Goal: Task Accomplishment & Management: Manage account settings

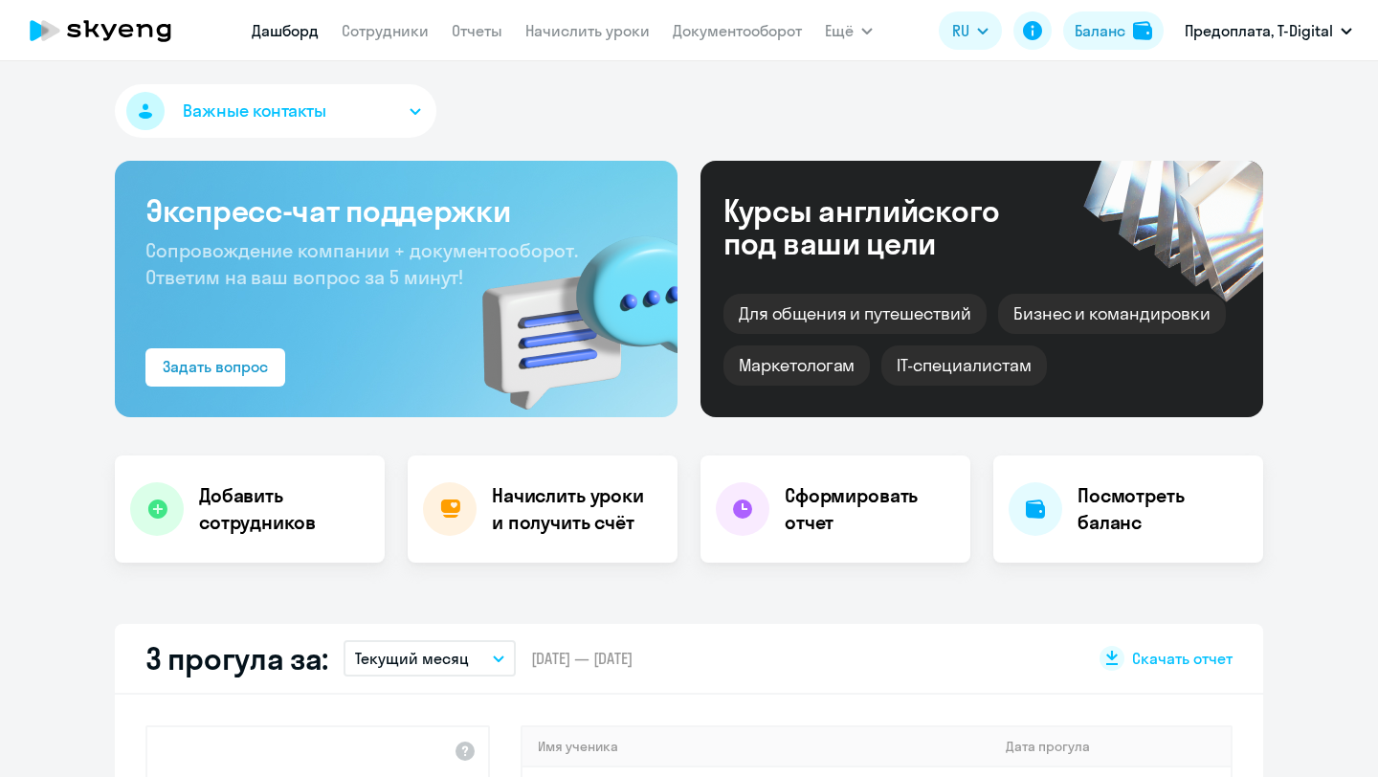
select select "30"
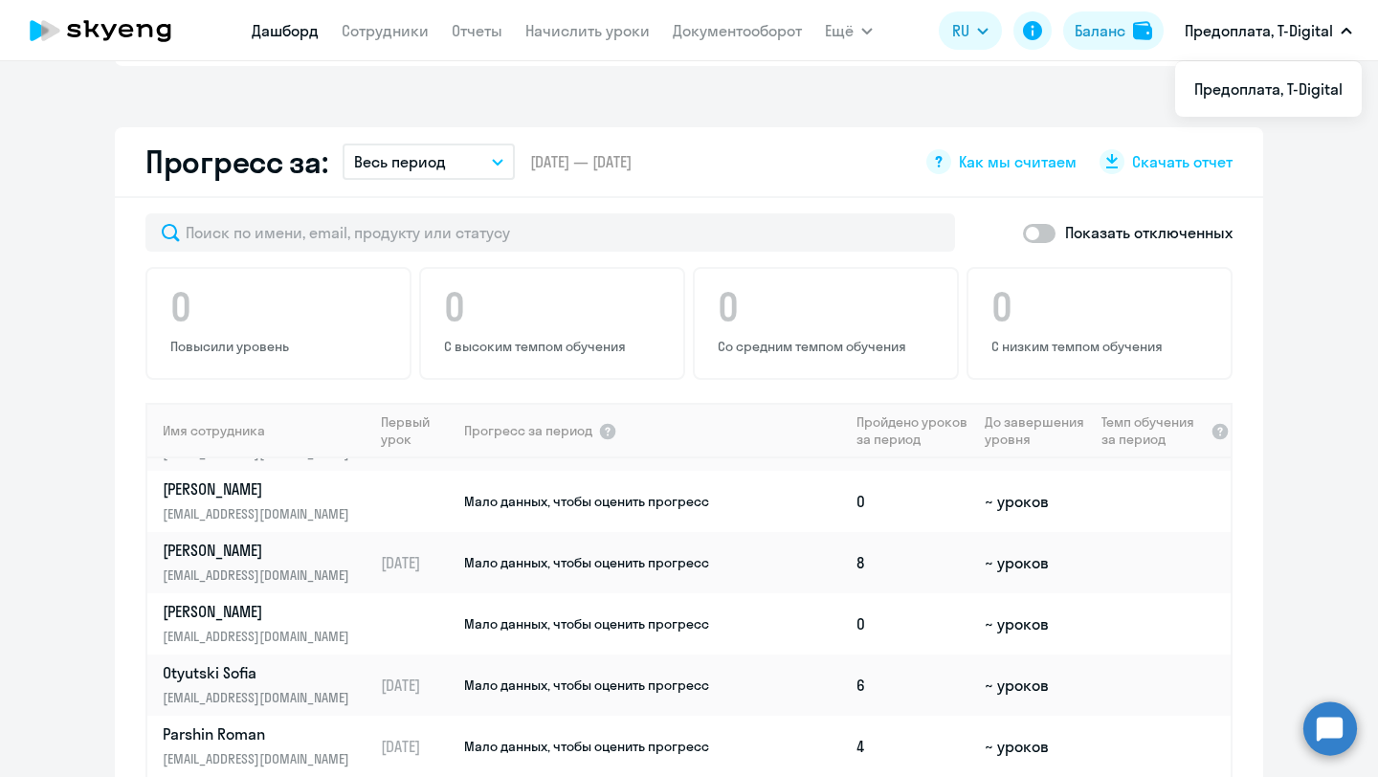
scroll to position [361, 0]
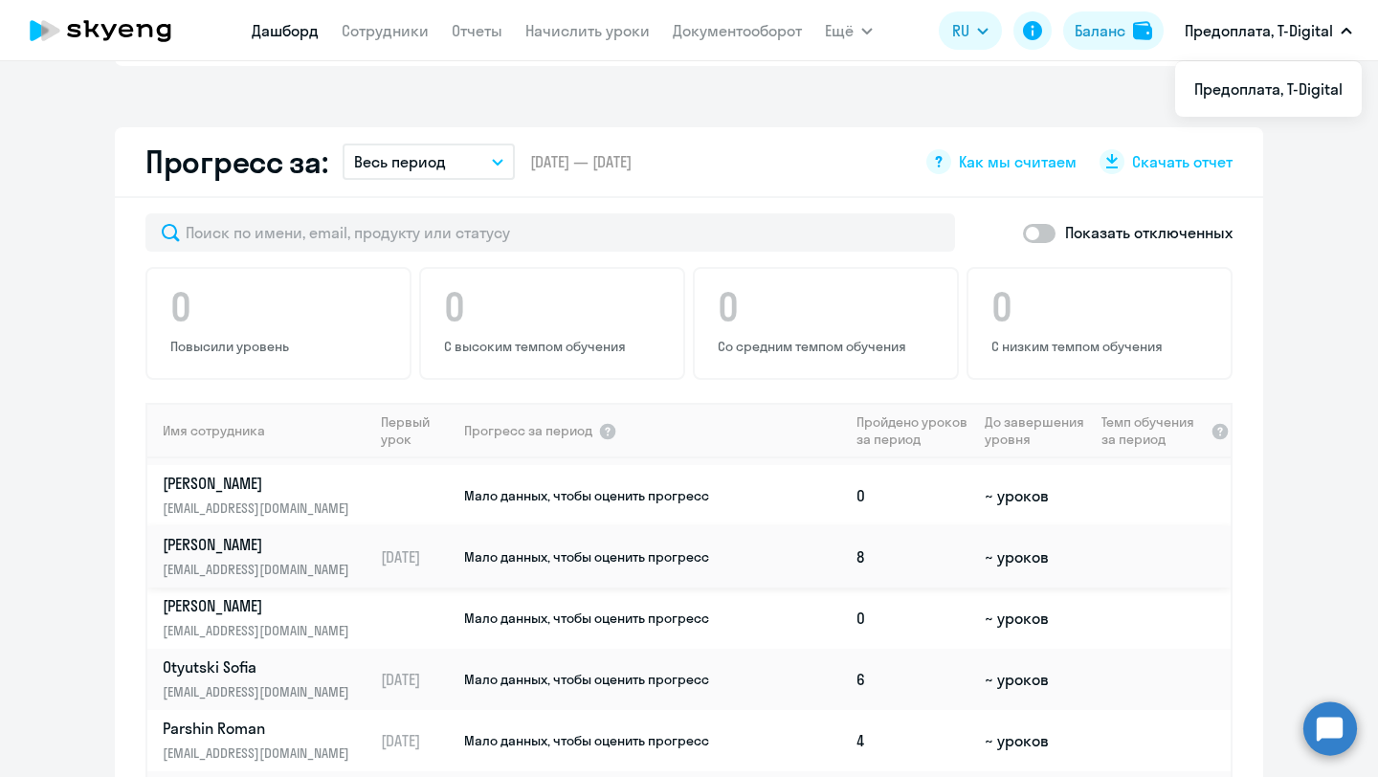
click at [251, 547] on p "[PERSON_NAME]" at bounding box center [261, 544] width 197 height 21
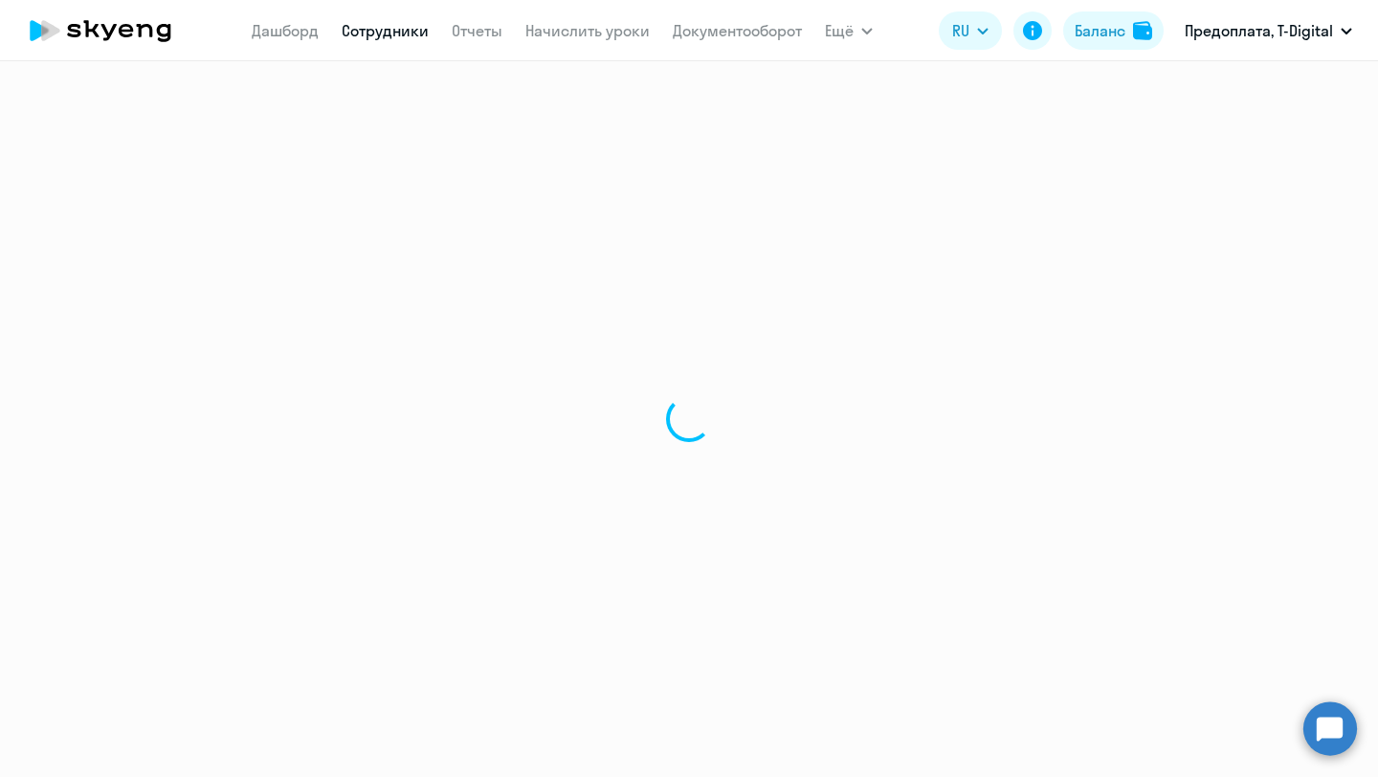
select select "english"
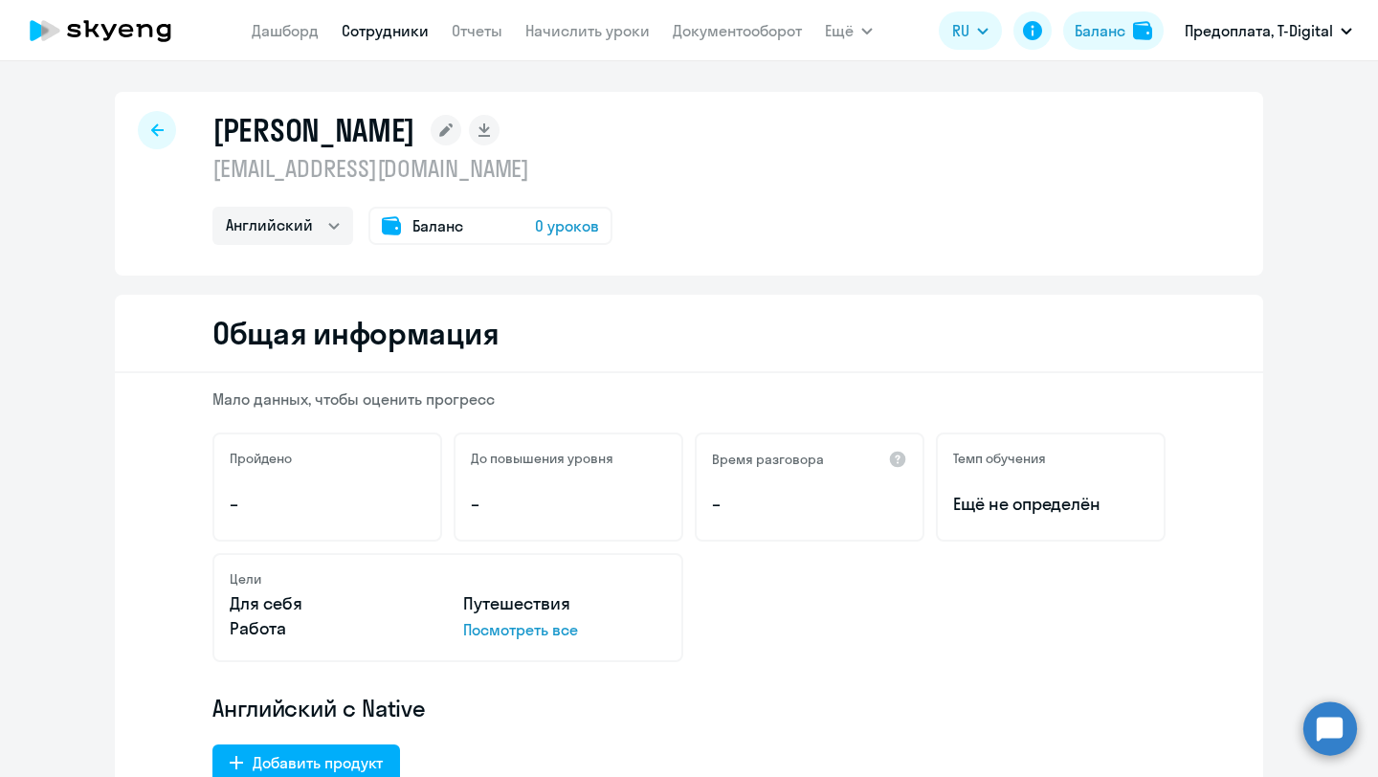
click at [571, 226] on span "0 уроков" at bounding box center [567, 225] width 64 height 23
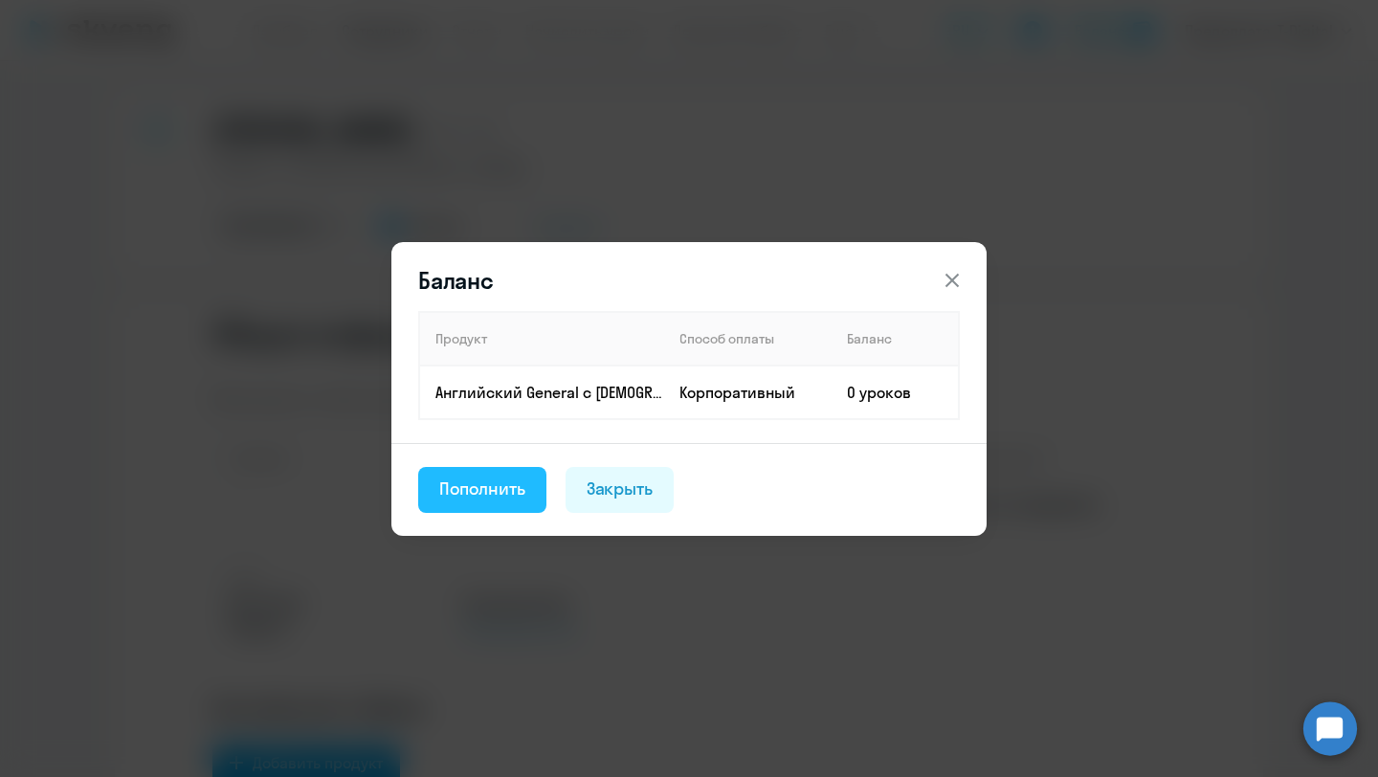
click at [503, 499] on div "Пополнить" at bounding box center [482, 489] width 86 height 25
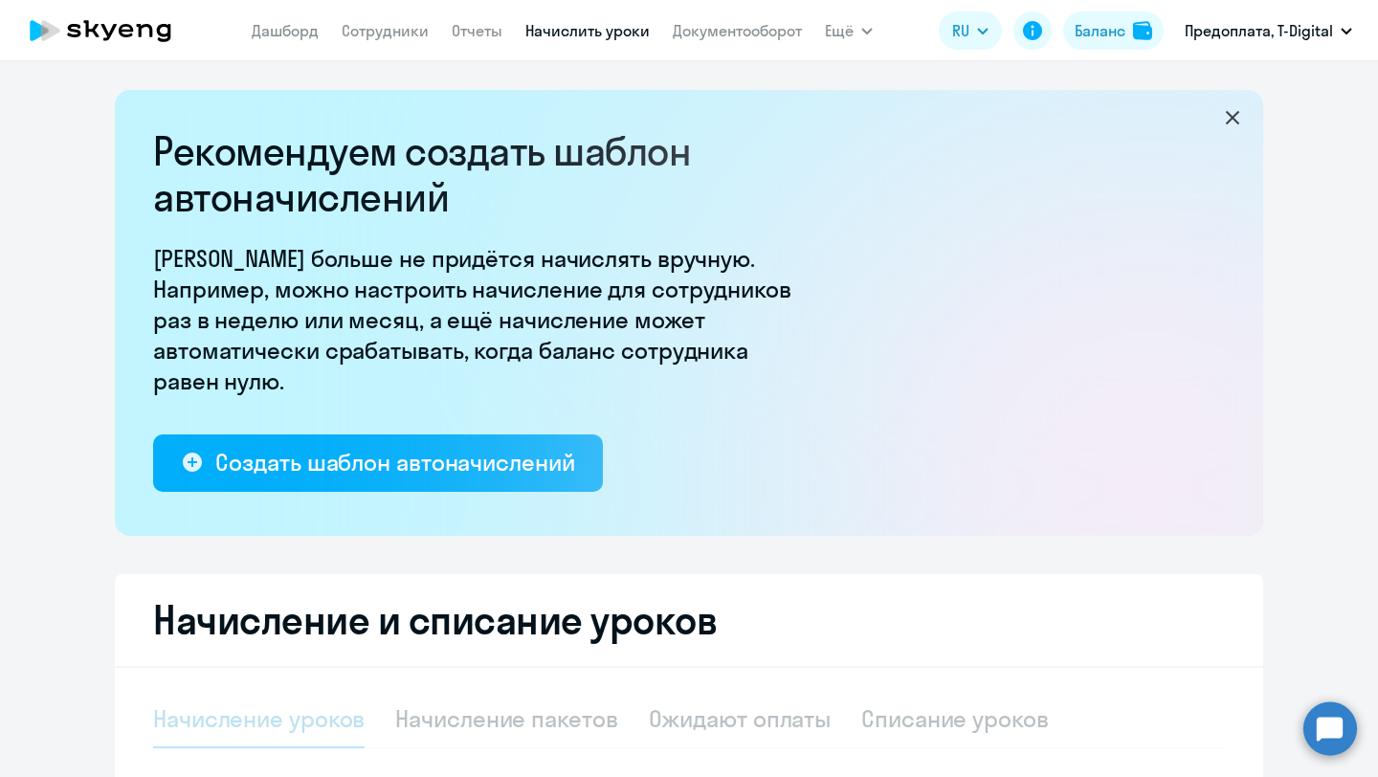
select select "10"
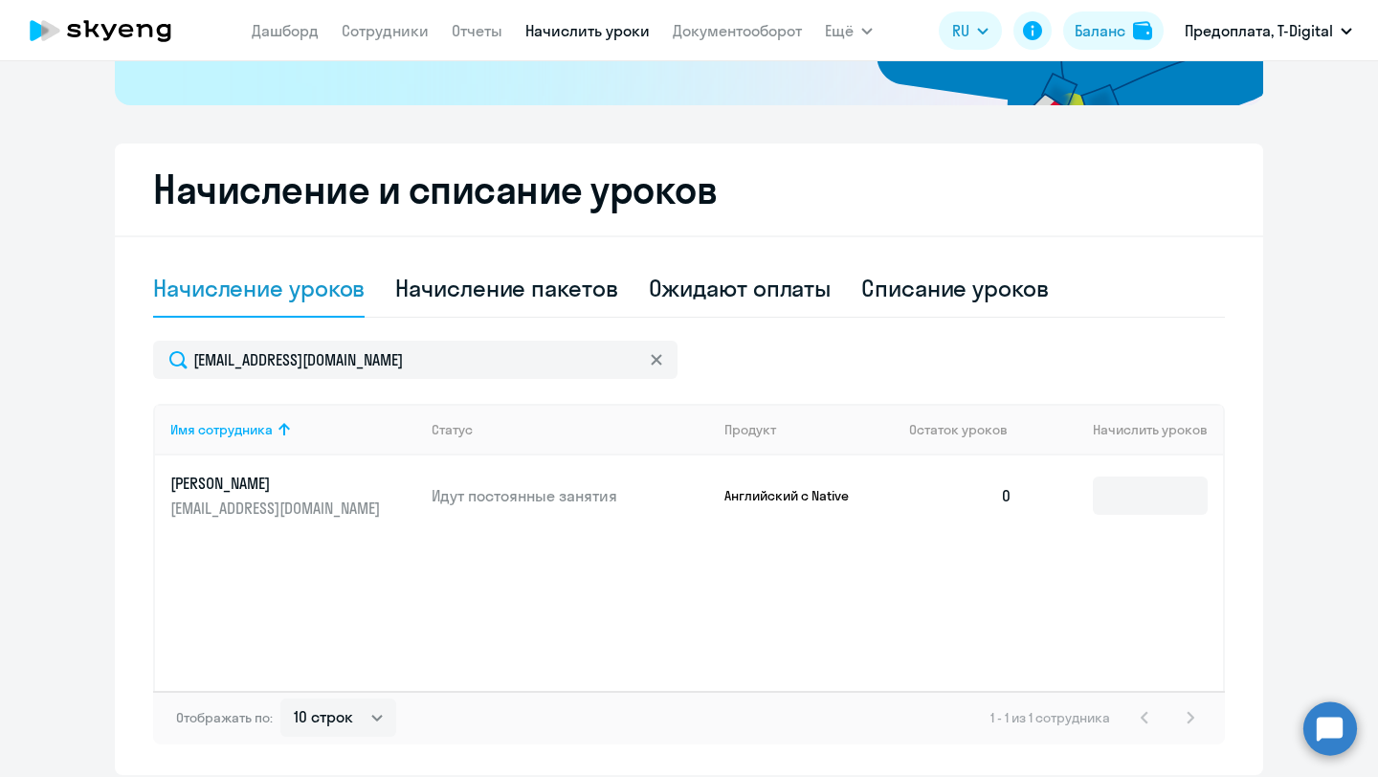
scroll to position [429, 0]
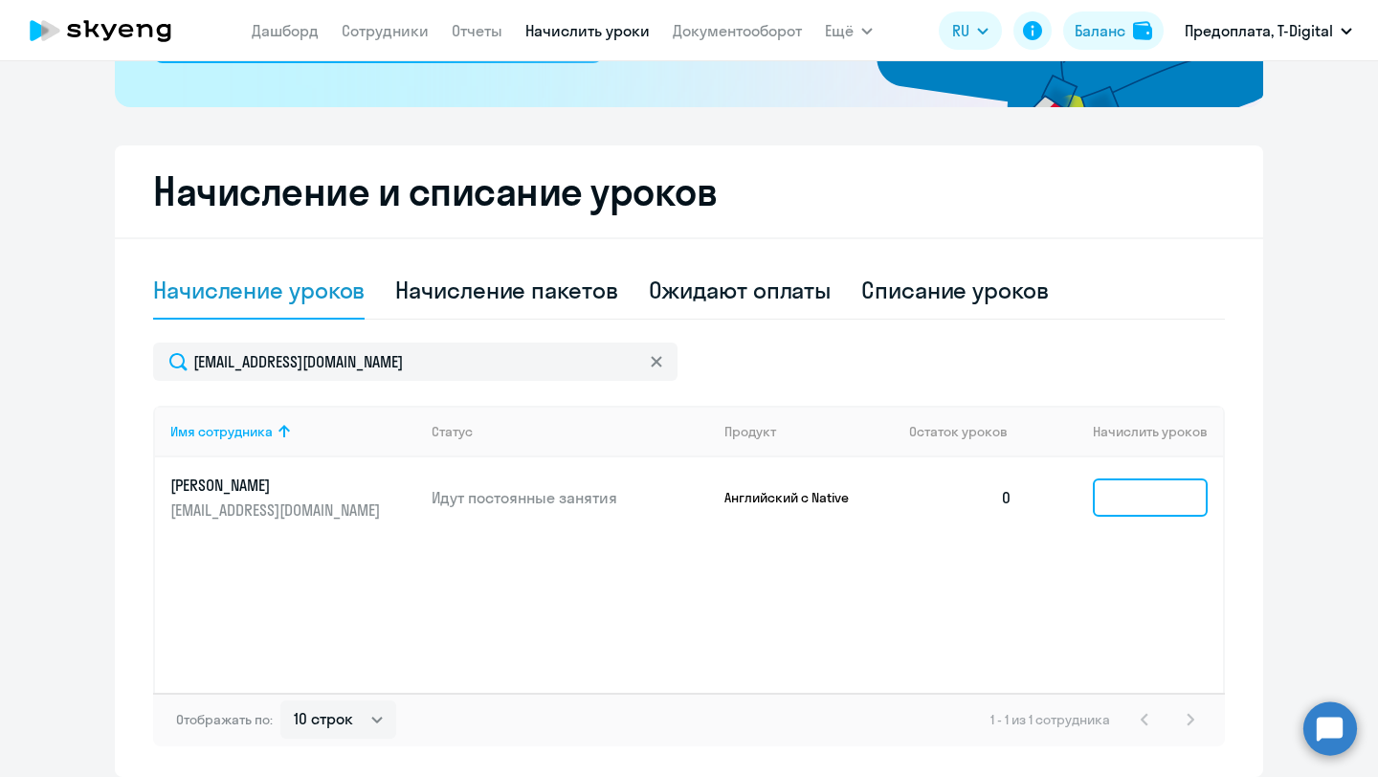
click at [1143, 497] on input at bounding box center [1150, 498] width 115 height 38
type input "8"
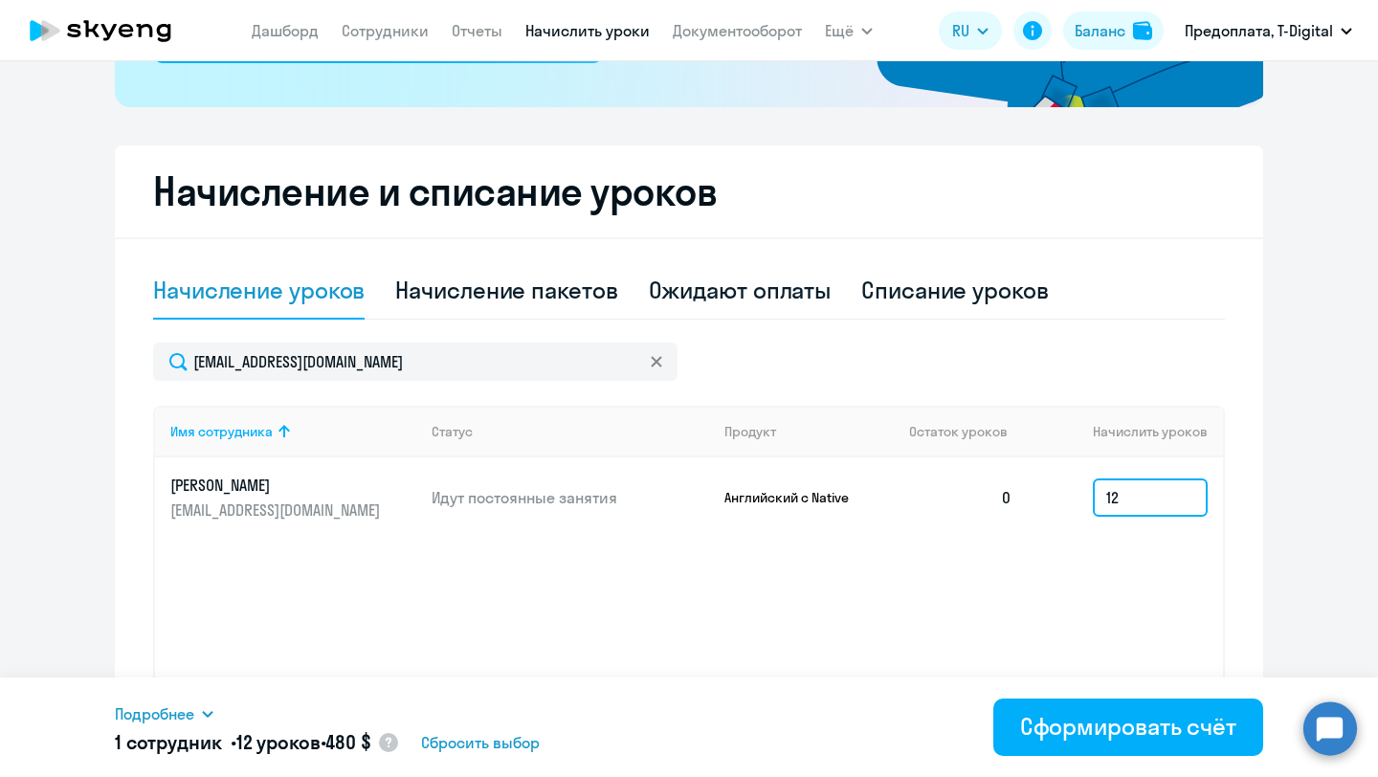
type input "12"
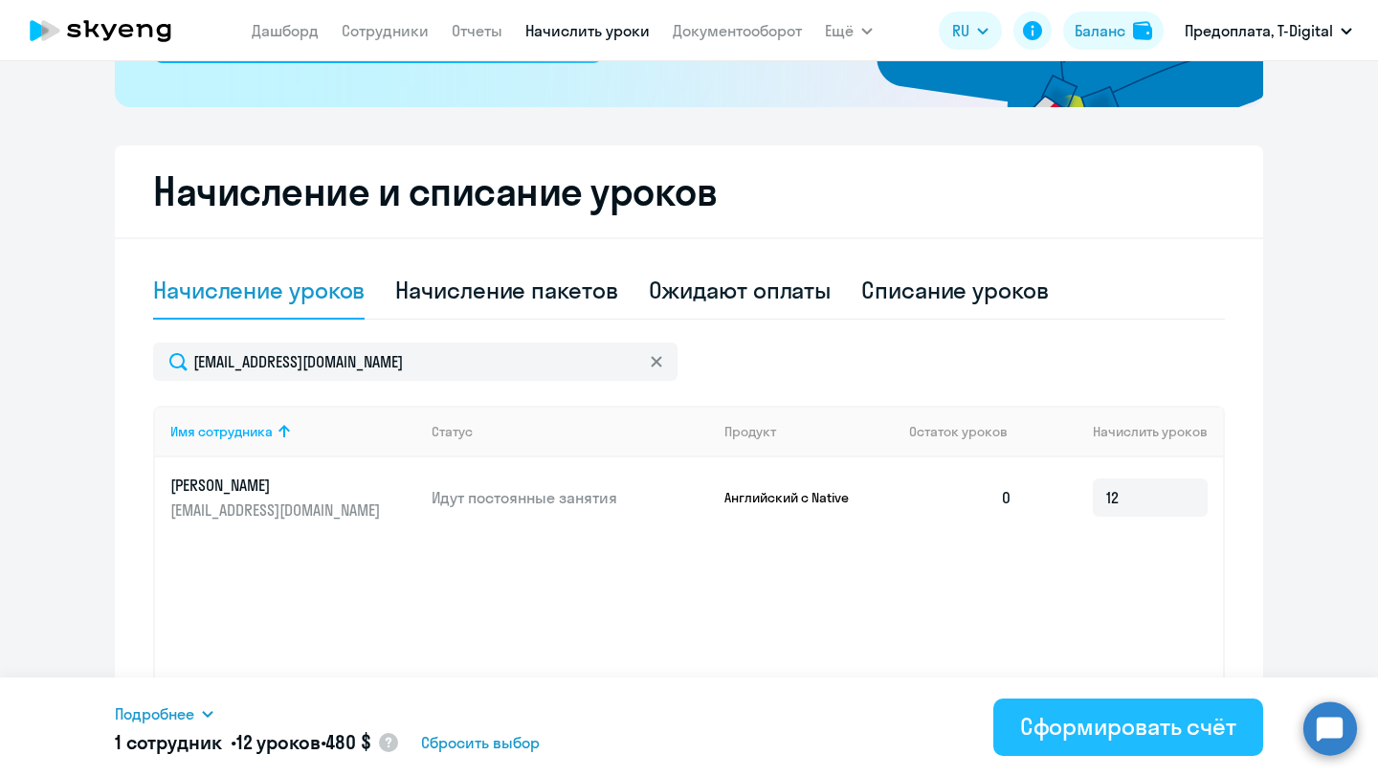
click at [1089, 737] on div "Сформировать счёт" at bounding box center [1128, 726] width 216 height 31
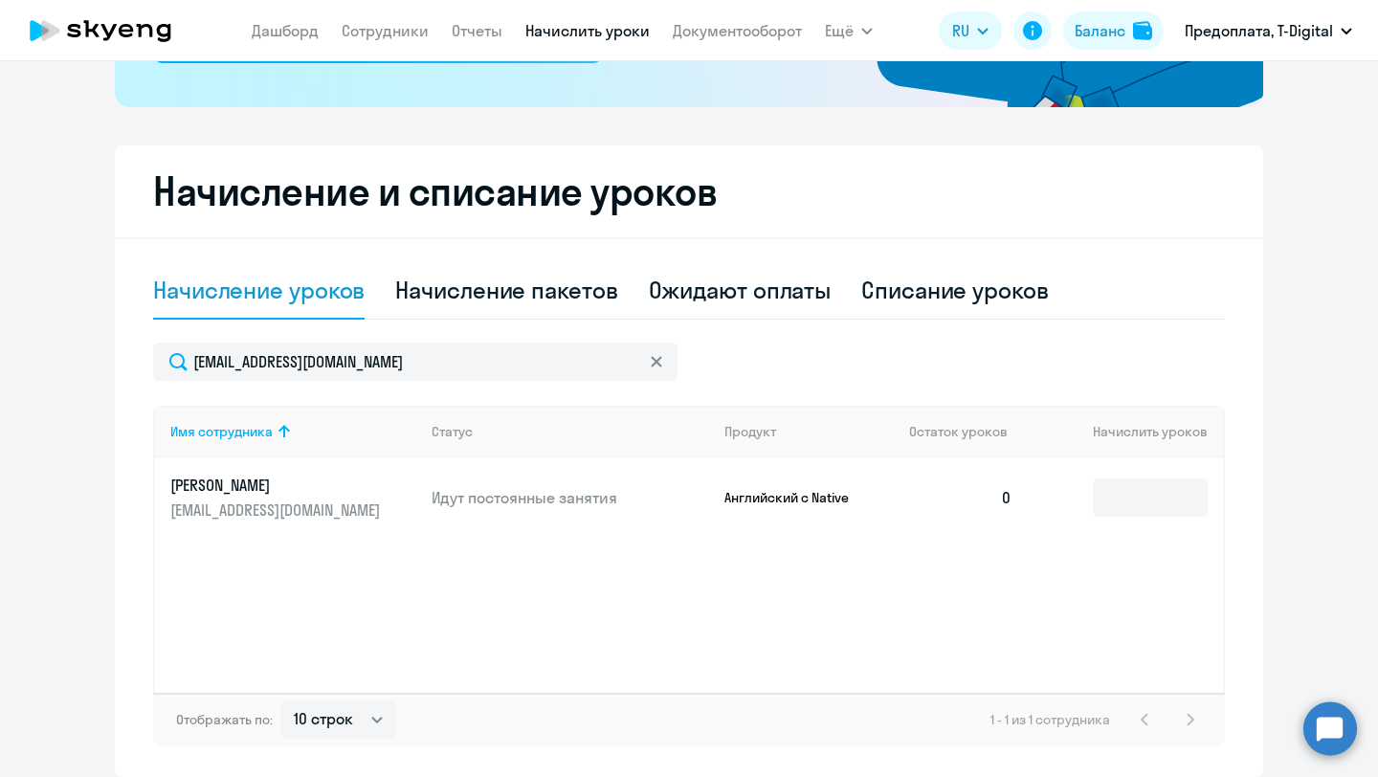
click at [583, 29] on link "Начислить уроки" at bounding box center [588, 30] width 124 height 19
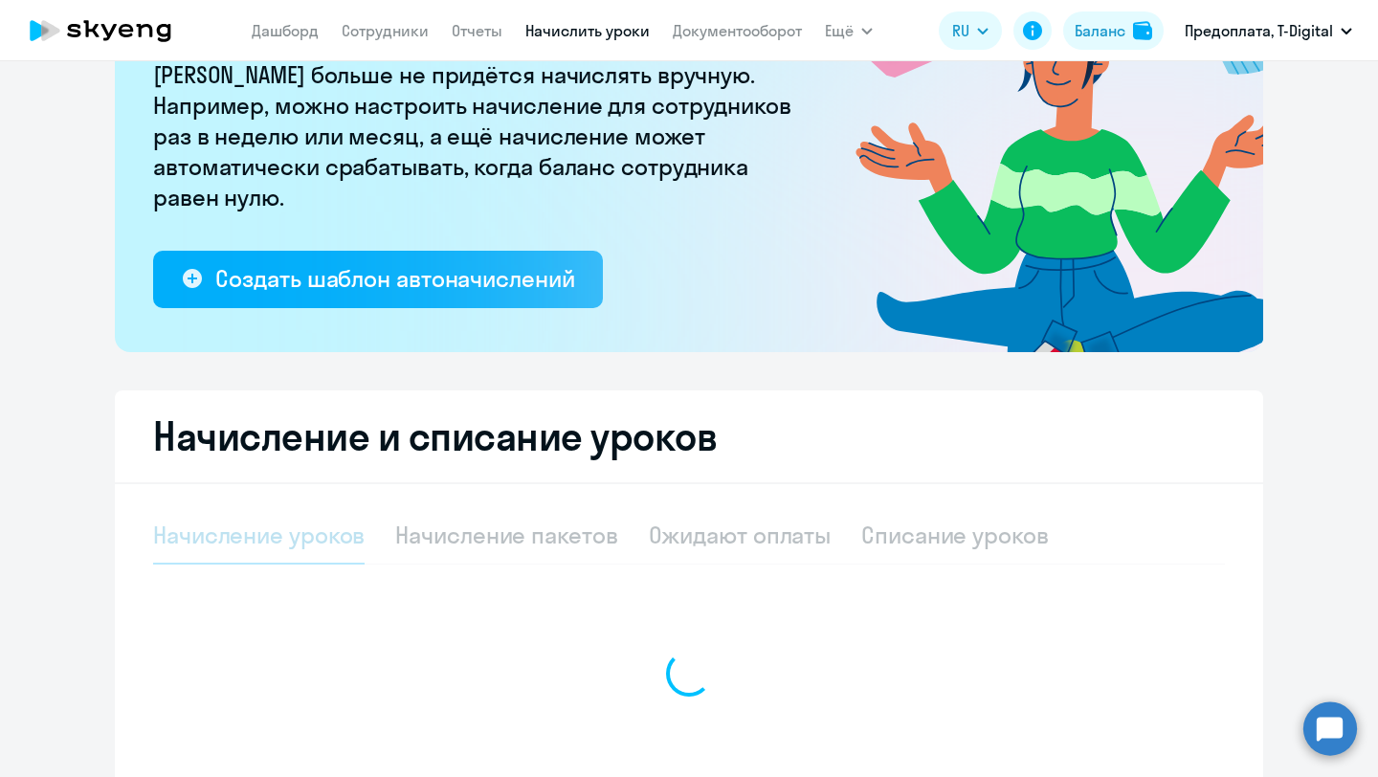
select select "10"
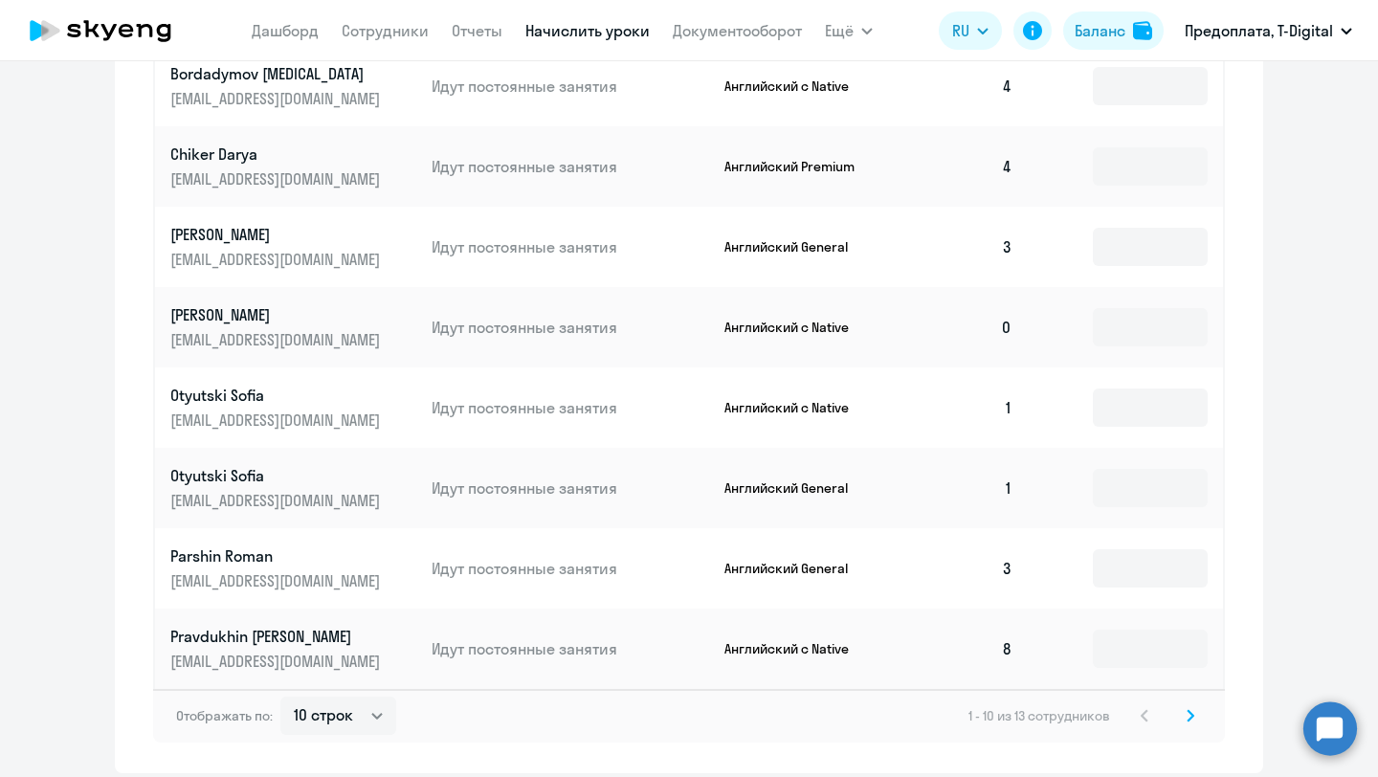
scroll to position [1074, 0]
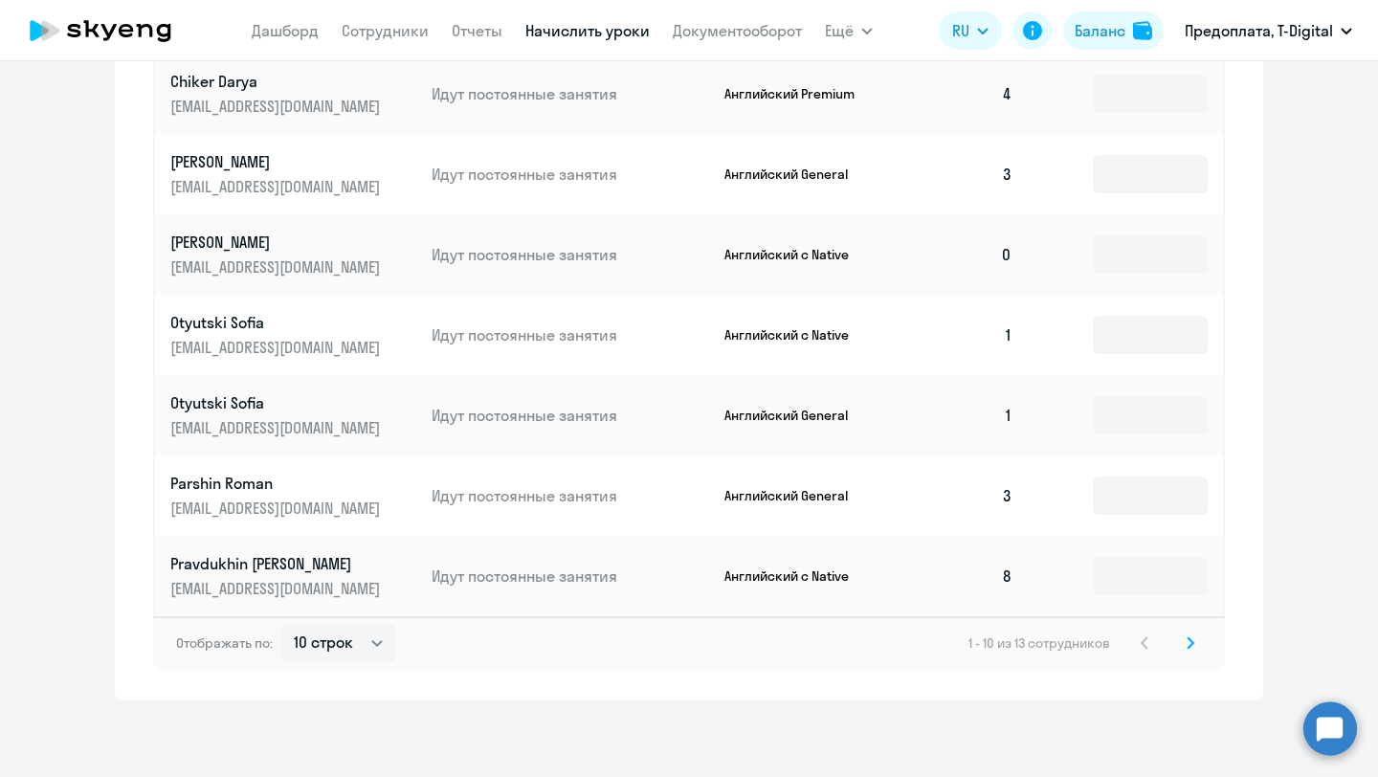
click at [1195, 643] on svg-icon at bounding box center [1190, 643] width 23 height 23
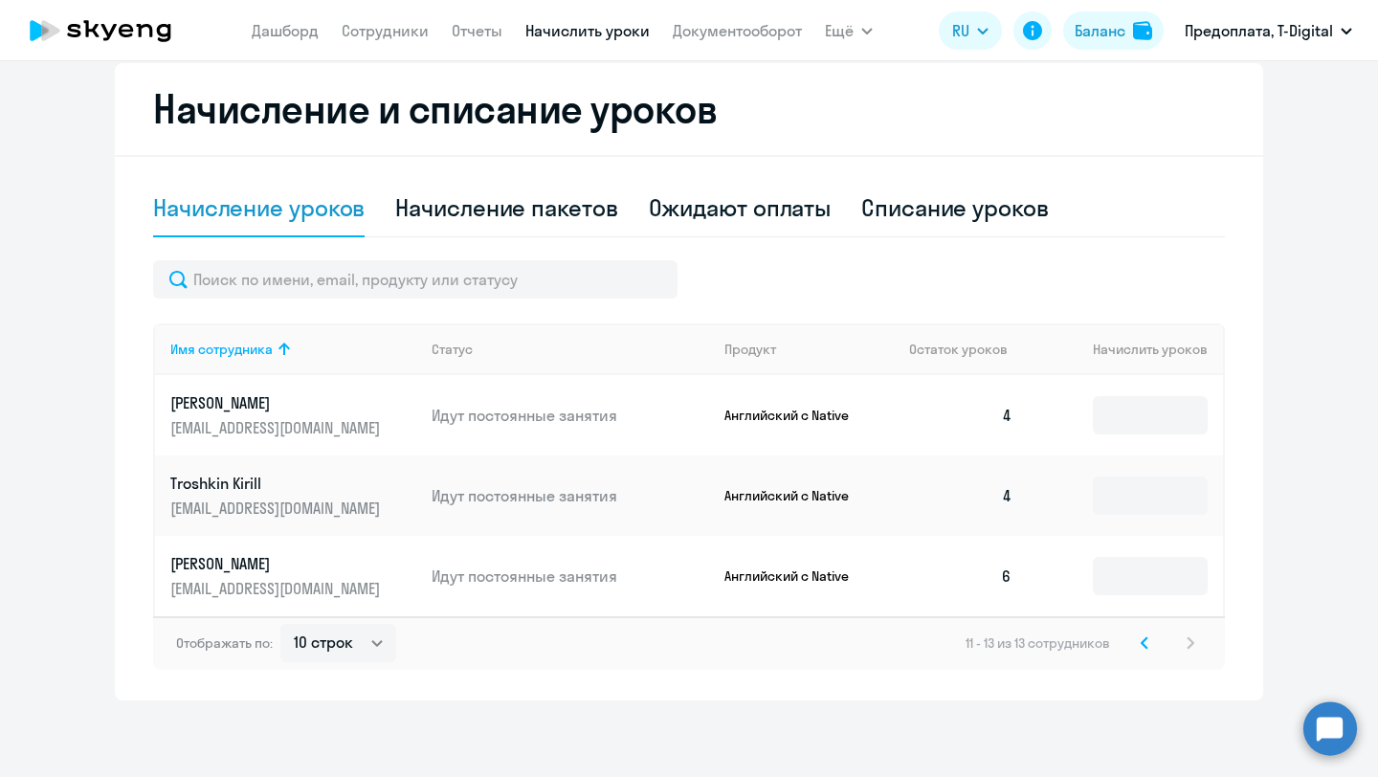
scroll to position [511, 0]
click at [1143, 646] on icon at bounding box center [1145, 643] width 6 height 11
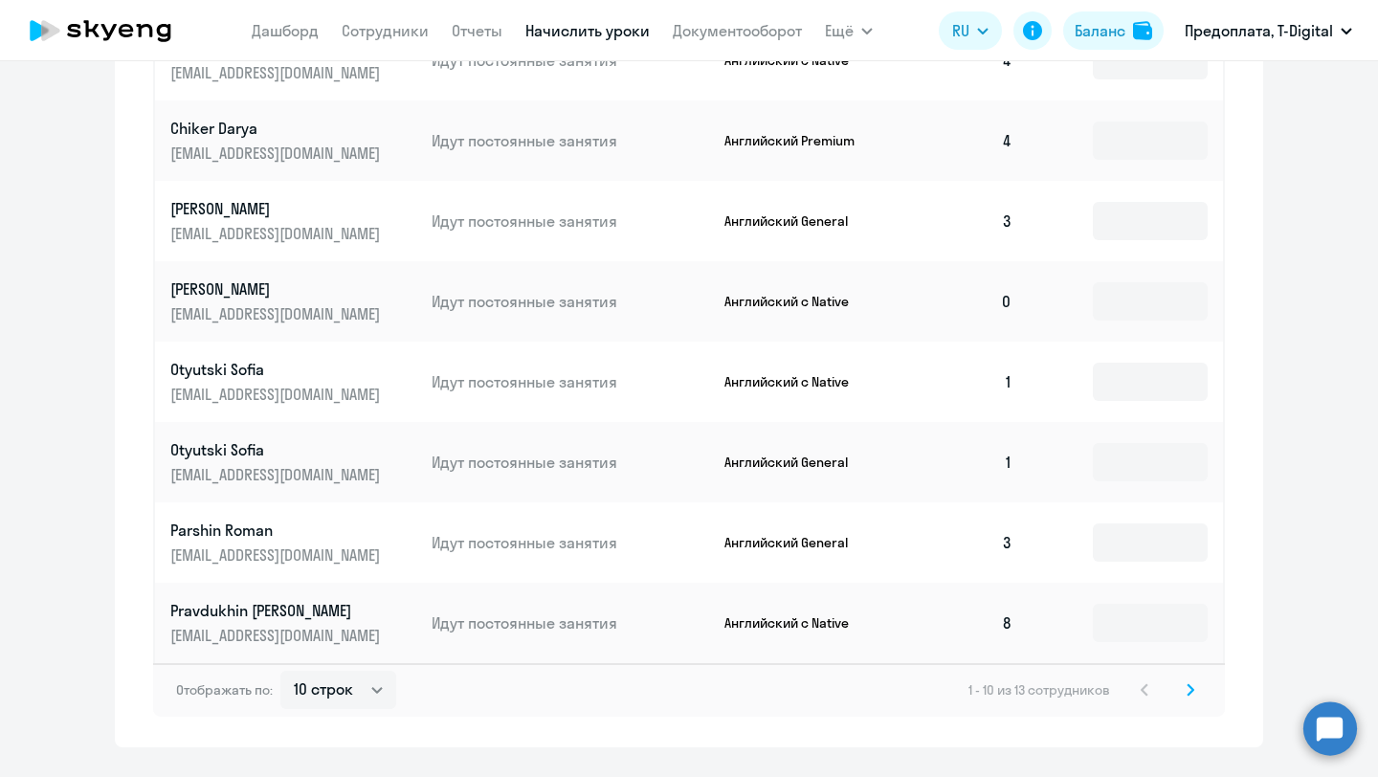
scroll to position [1022, 0]
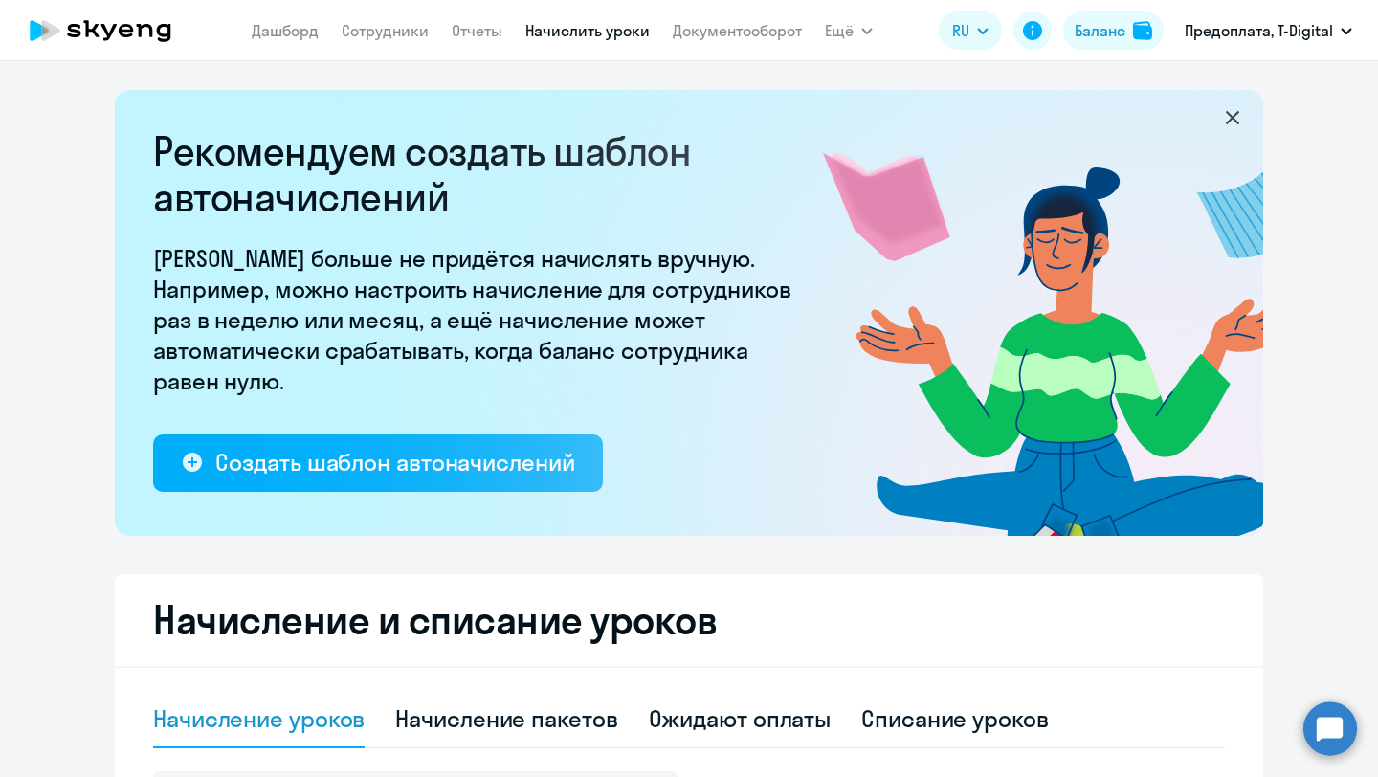
select select "10"
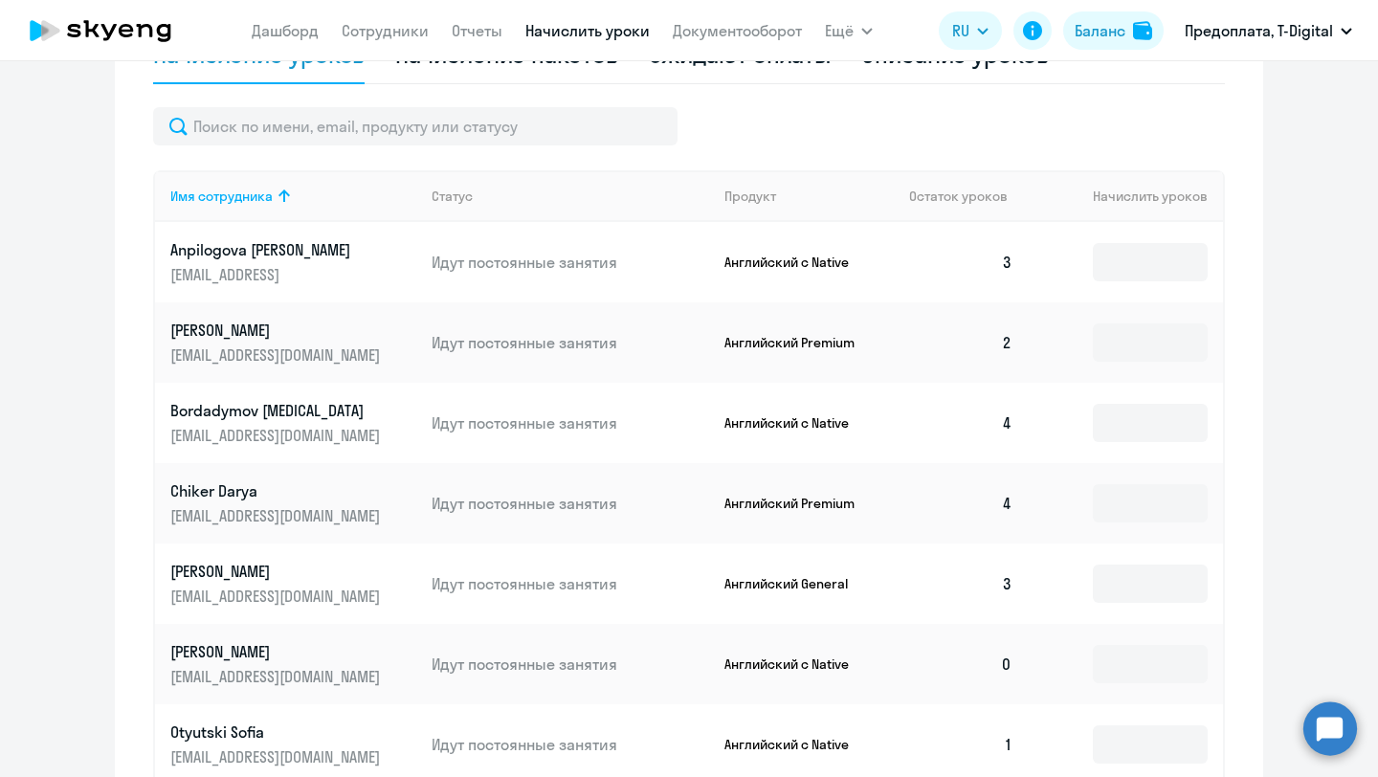
scroll to position [475, 0]
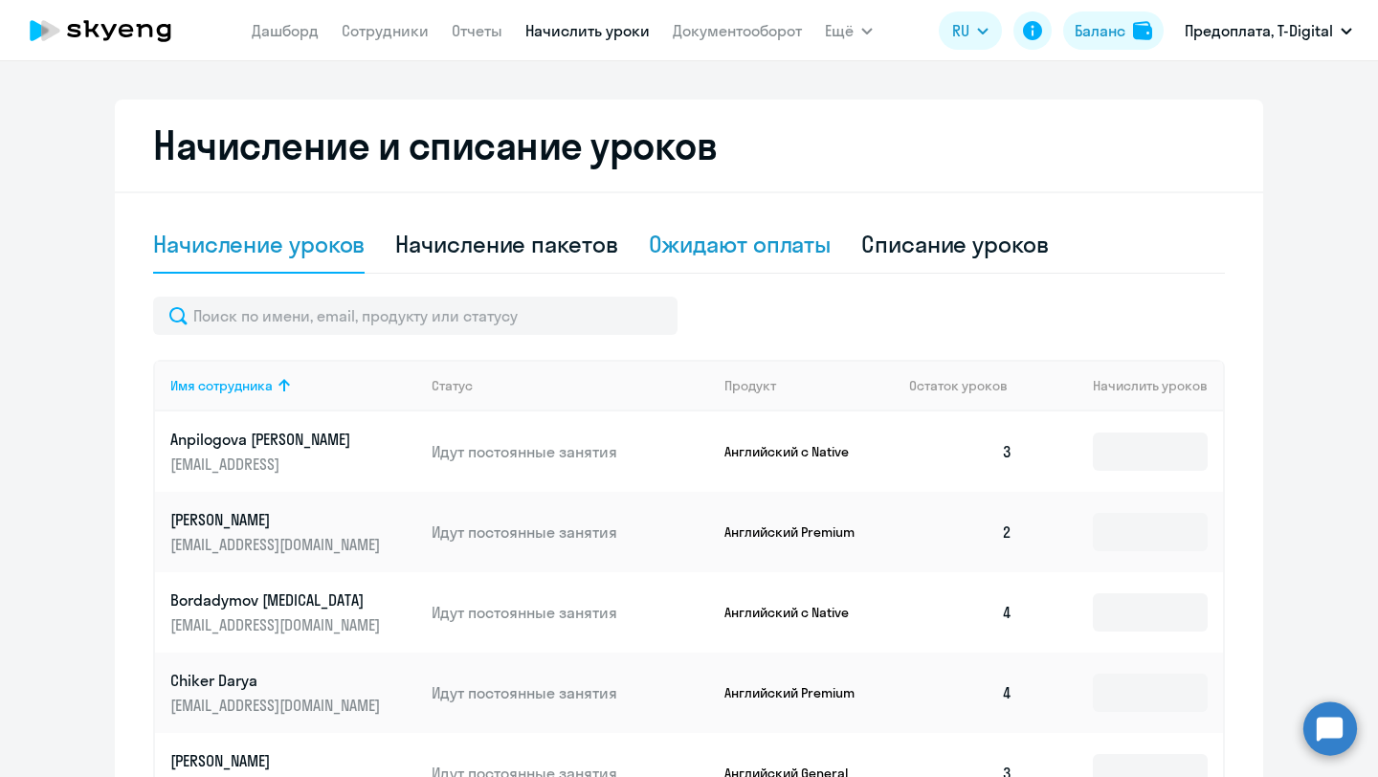
click at [724, 256] on div "Ожидают оплаты" at bounding box center [740, 244] width 183 height 31
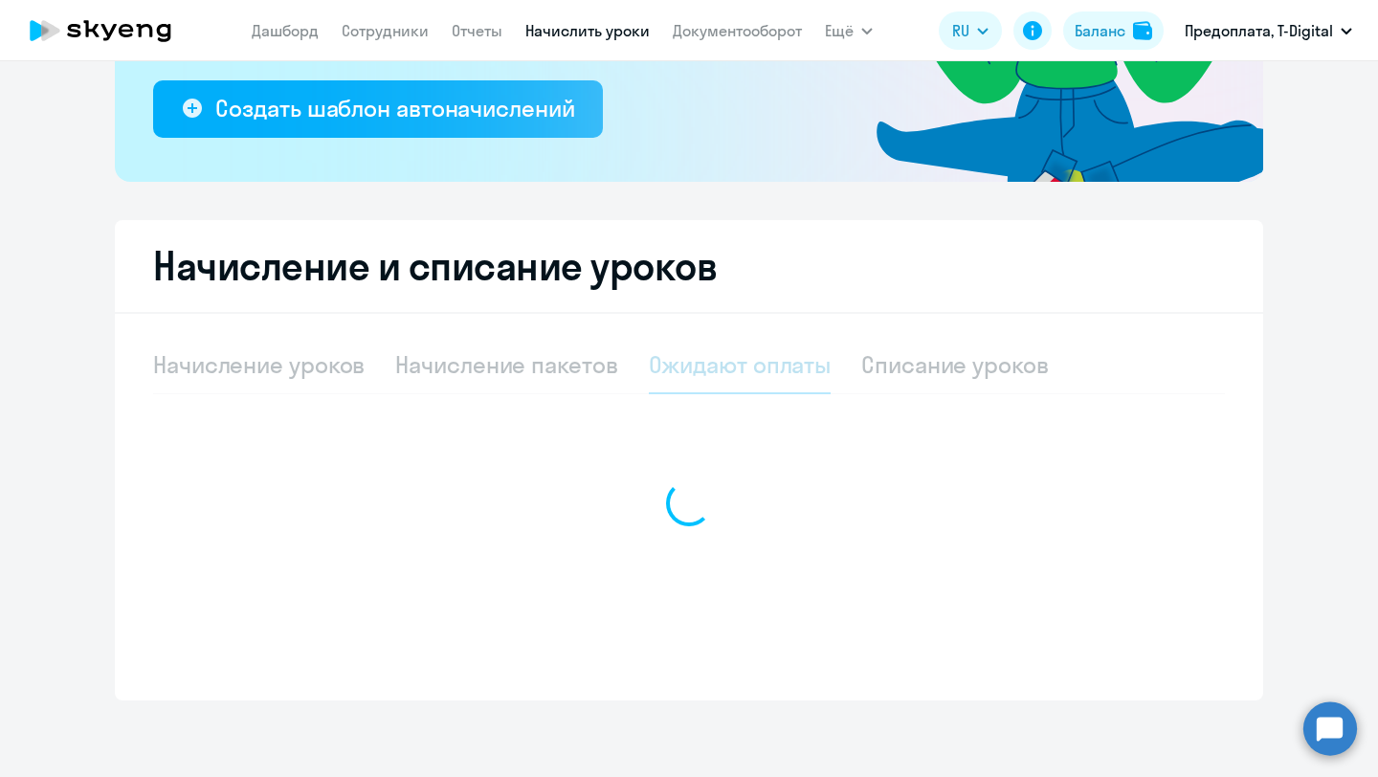
scroll to position [354, 0]
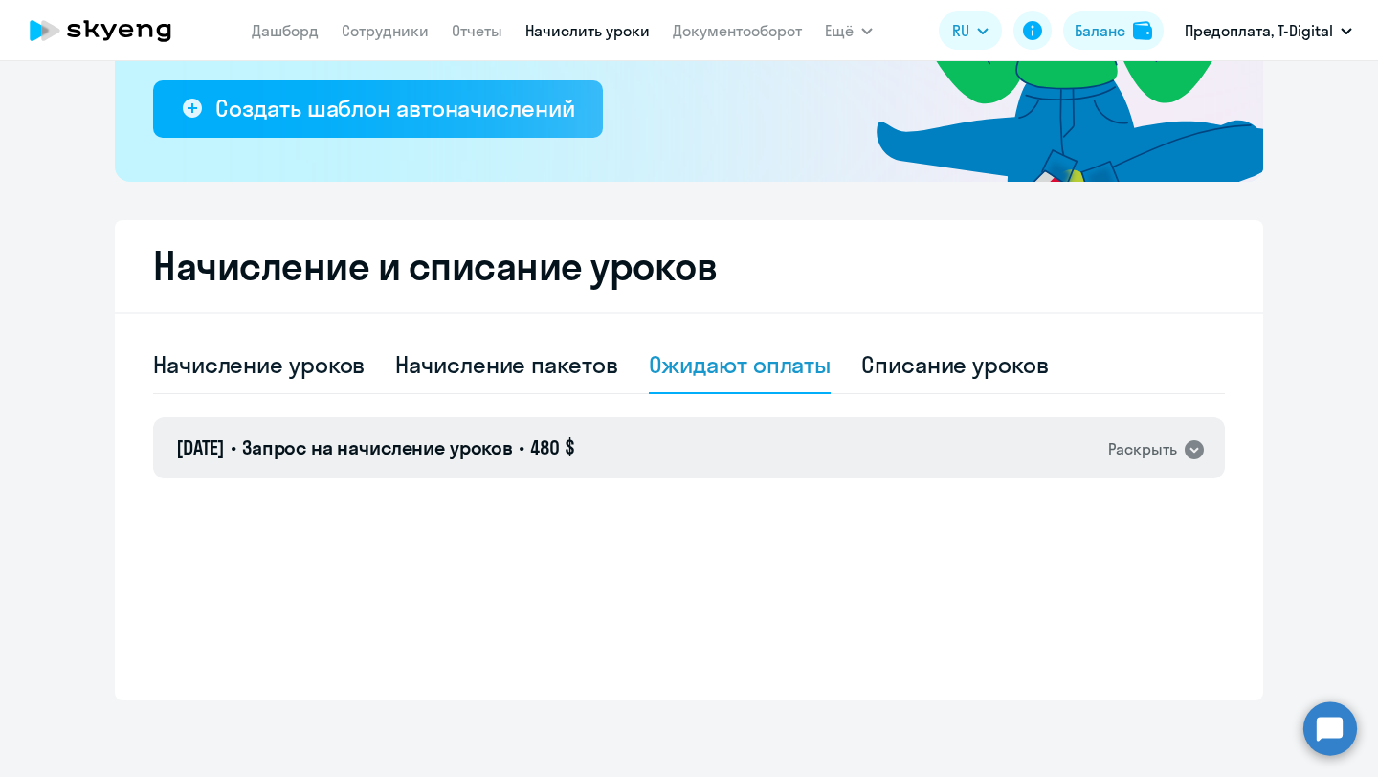
click at [1198, 452] on icon at bounding box center [1194, 449] width 19 height 19
